Goal: Browse casually

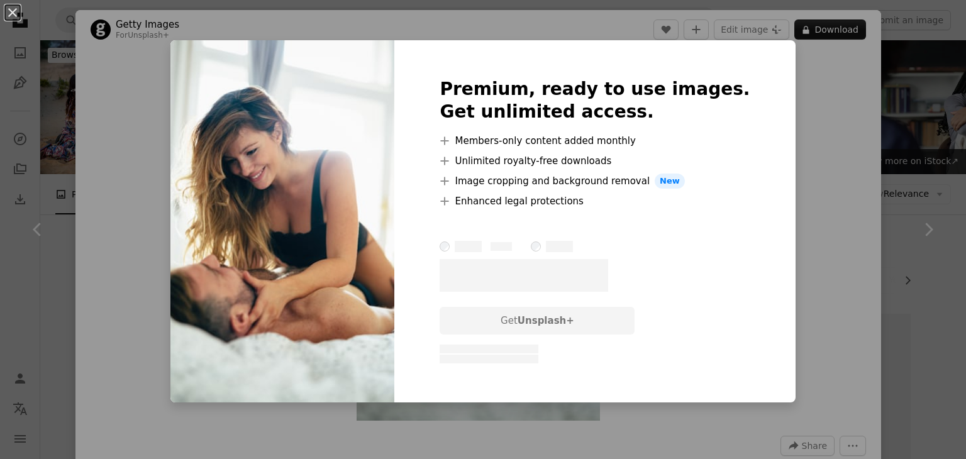
scroll to position [10838, 0]
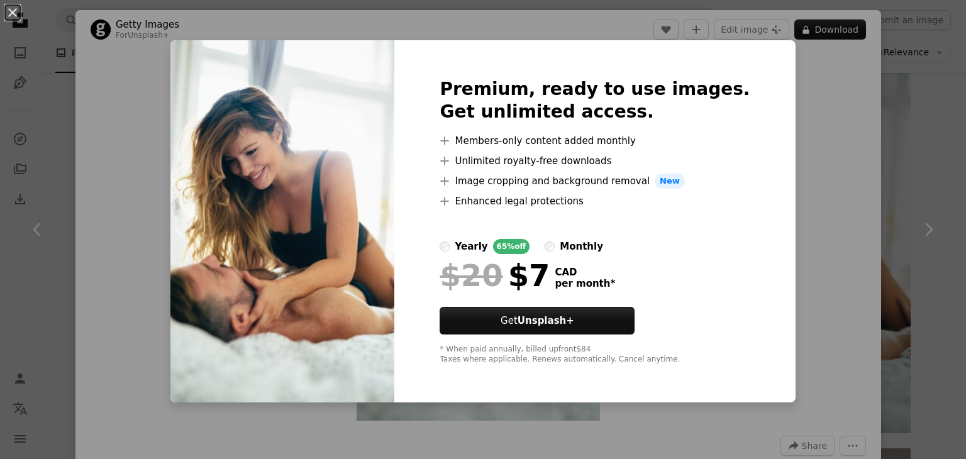
click at [893, 168] on div "An X shape Premium, ready to use images. Get unlimited access. A plus sign Memb…" at bounding box center [483, 229] width 966 height 459
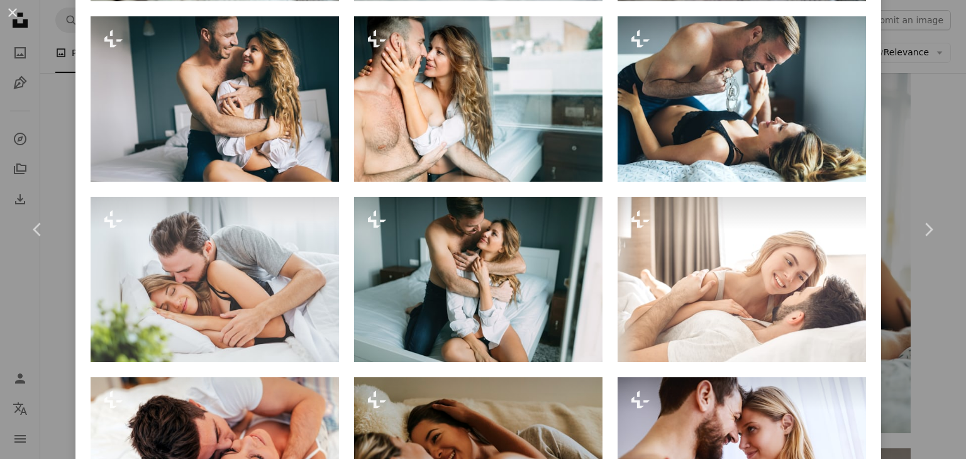
scroll to position [1034, 0]
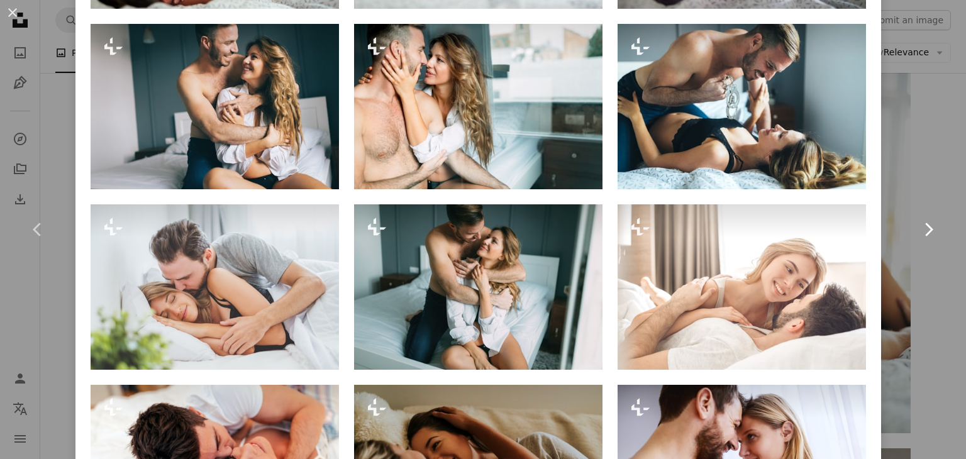
click at [927, 193] on link "Chevron right" at bounding box center [927, 229] width 75 height 121
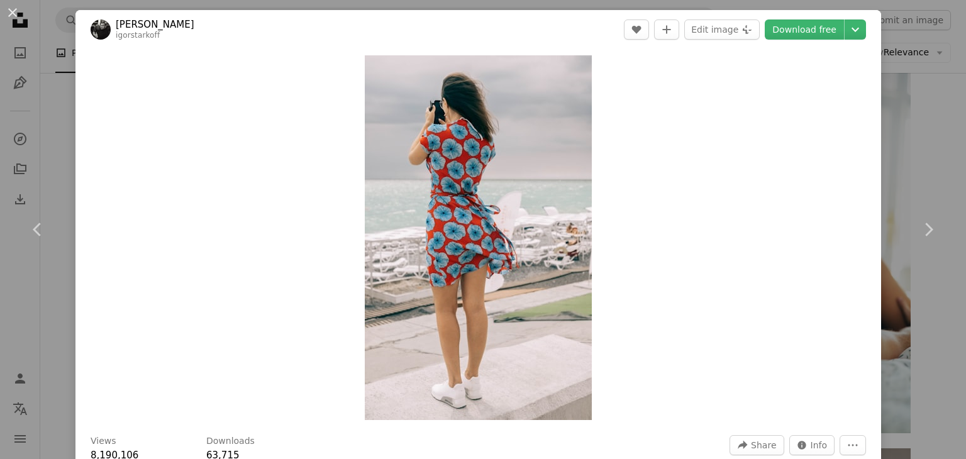
click at [932, 77] on div "An X shape Chevron left Chevron right [PERSON_NAME] igorstarkoff A heart A plus…" at bounding box center [483, 229] width 966 height 459
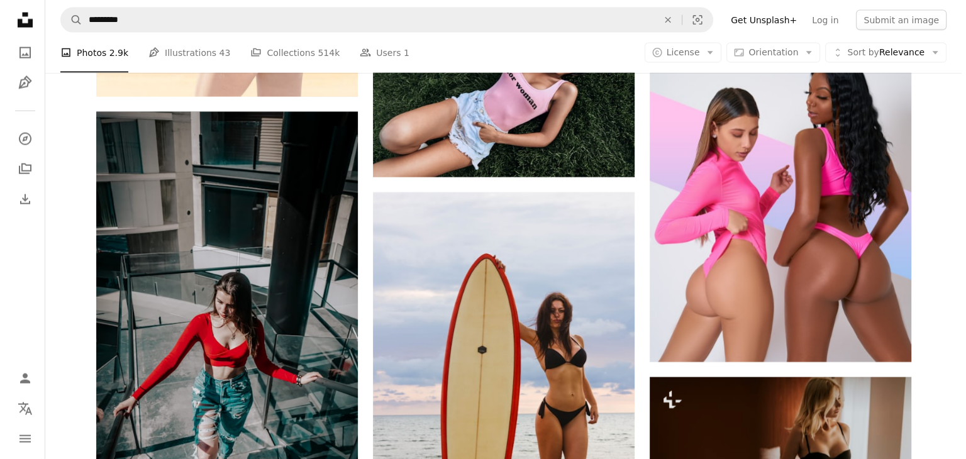
scroll to position [12447, 0]
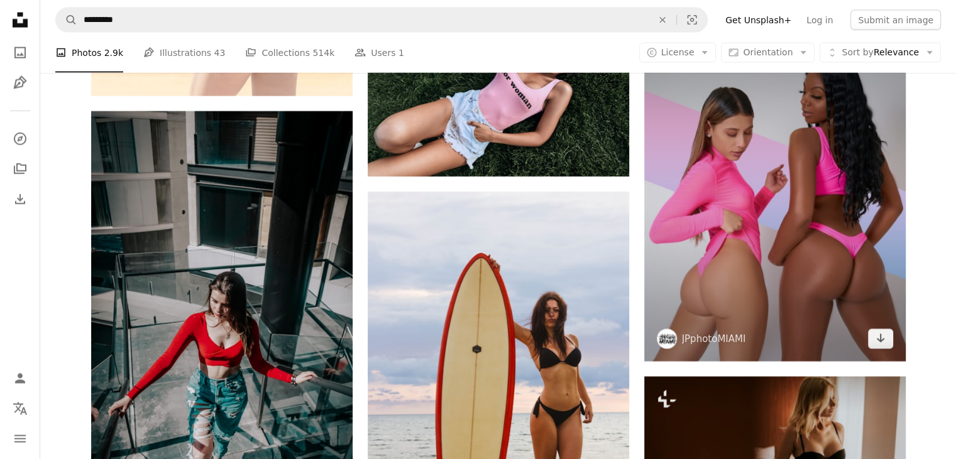
click at [821, 212] on img at bounding box center [775, 198] width 262 height 327
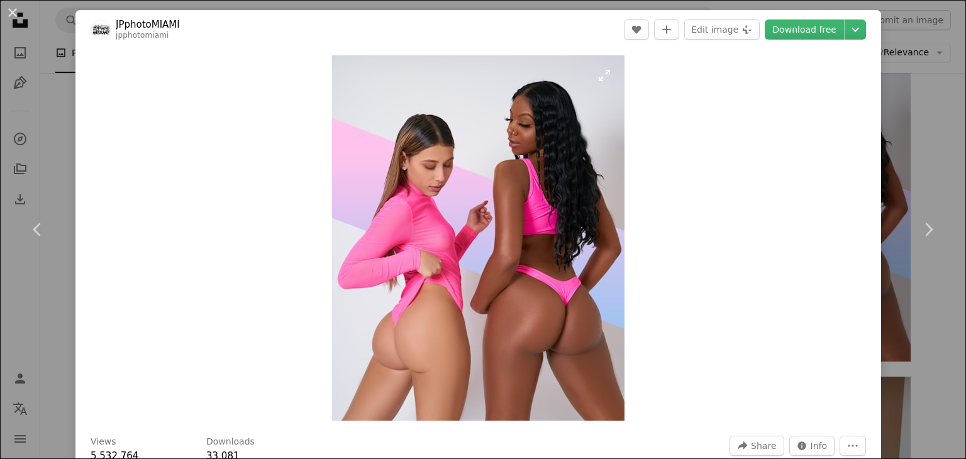
click at [414, 330] on img "Zoom in on this image" at bounding box center [478, 237] width 292 height 365
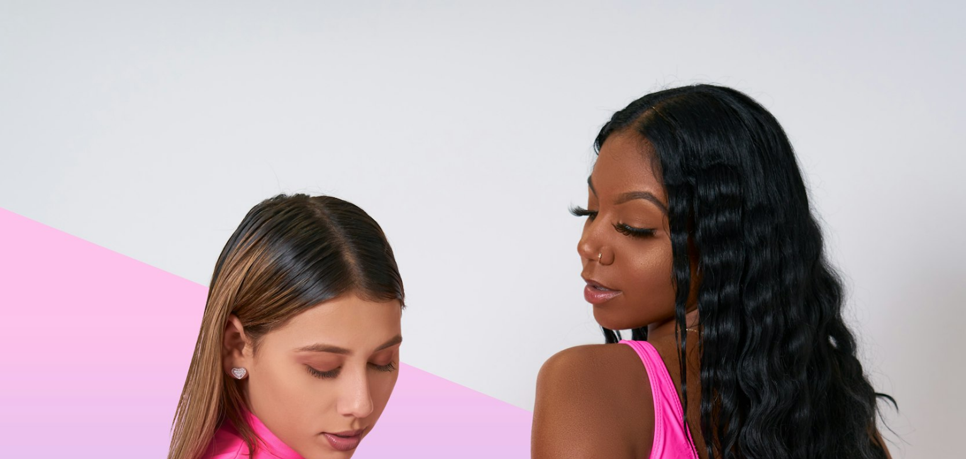
scroll to position [362, 0]
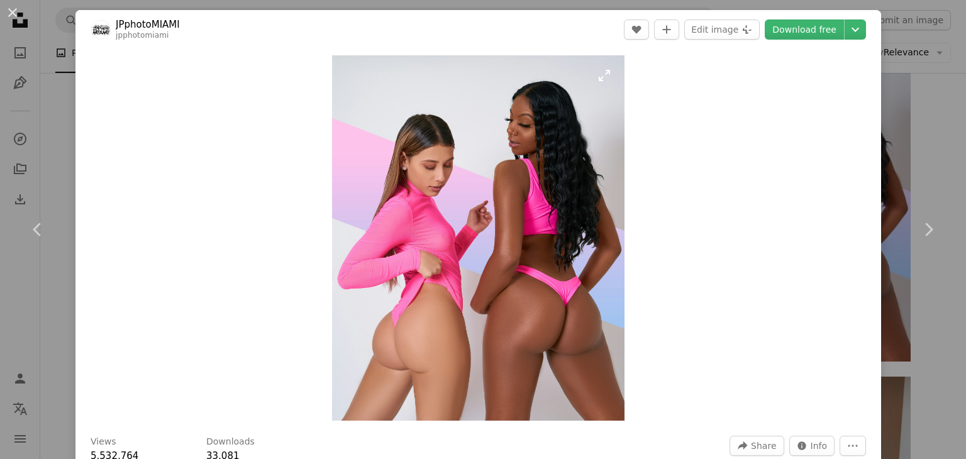
click at [377, 336] on img "Zoom in on this image" at bounding box center [478, 237] width 292 height 365
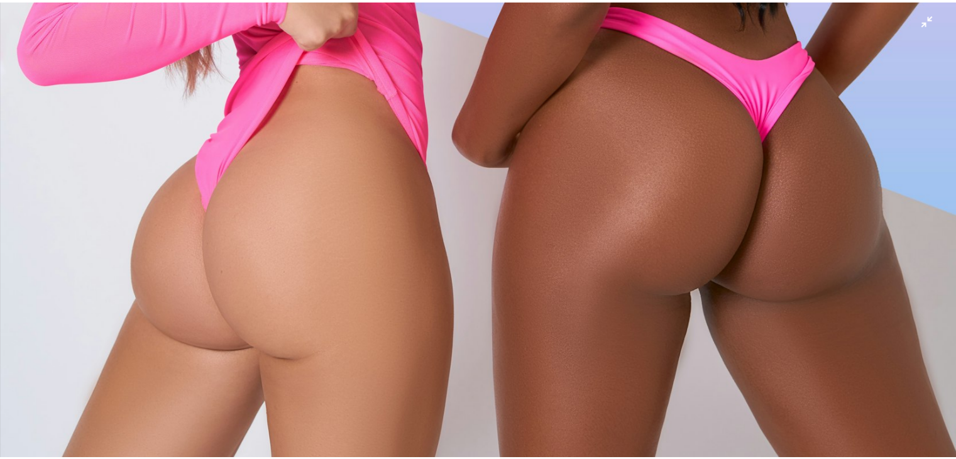
scroll to position [689, 0]
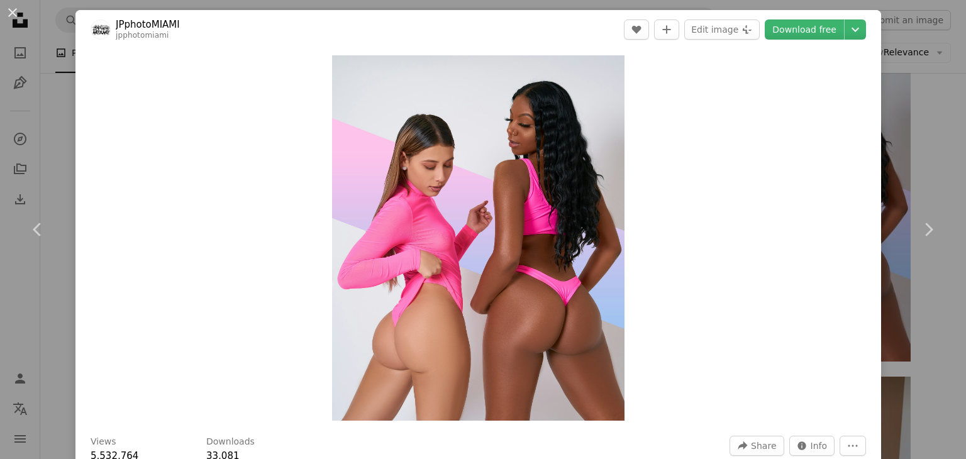
click at [935, 124] on div "An X shape Chevron left Chevron right JPphotoMIAMI jpphotomiami A heart A plus …" at bounding box center [483, 229] width 966 height 459
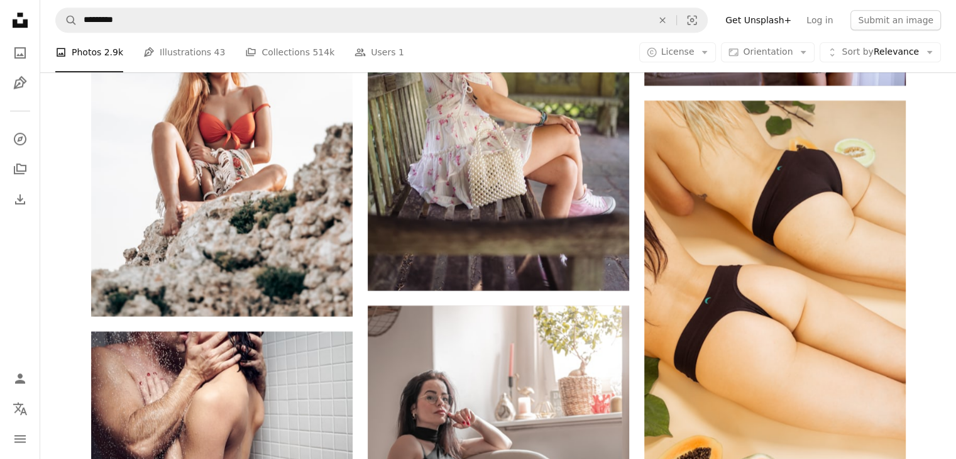
scroll to position [15289, 0]
